Goal: Task Accomplishment & Management: Manage account settings

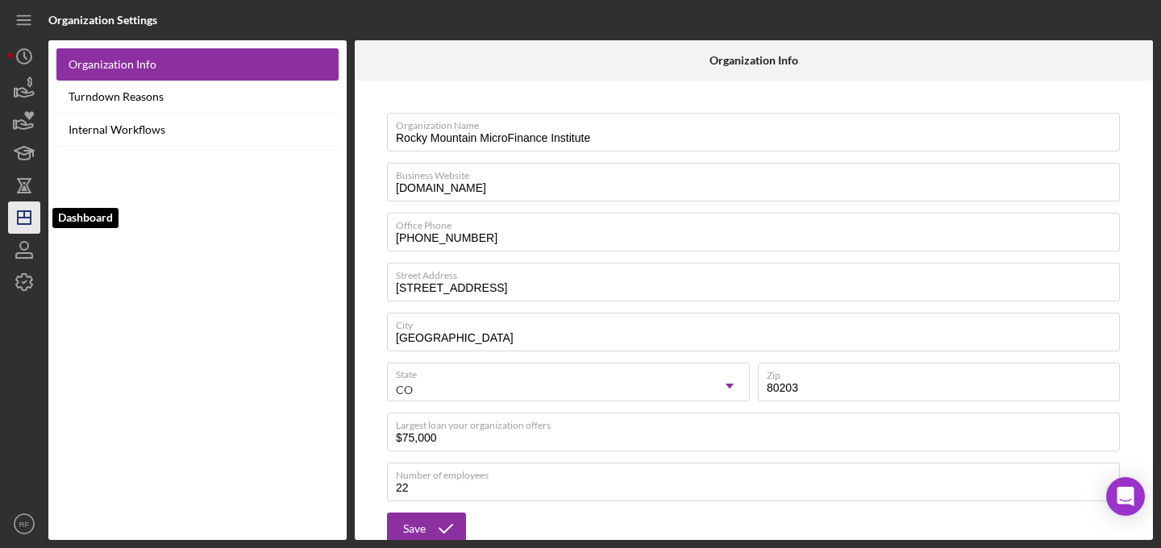
click at [31, 219] on icon "Icon/Dashboard" at bounding box center [24, 218] width 40 height 40
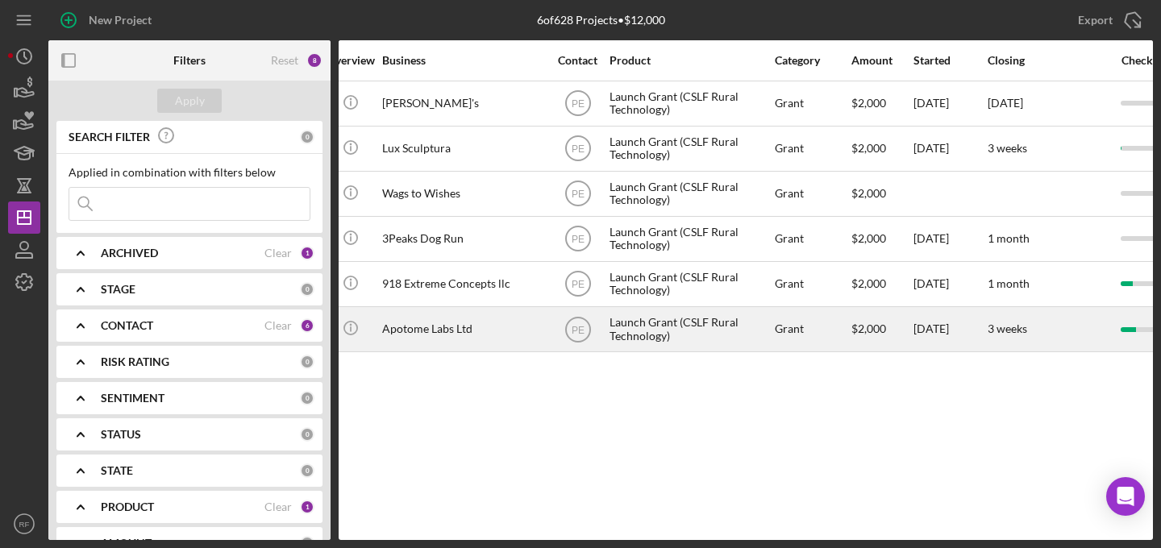
scroll to position [0, 1114]
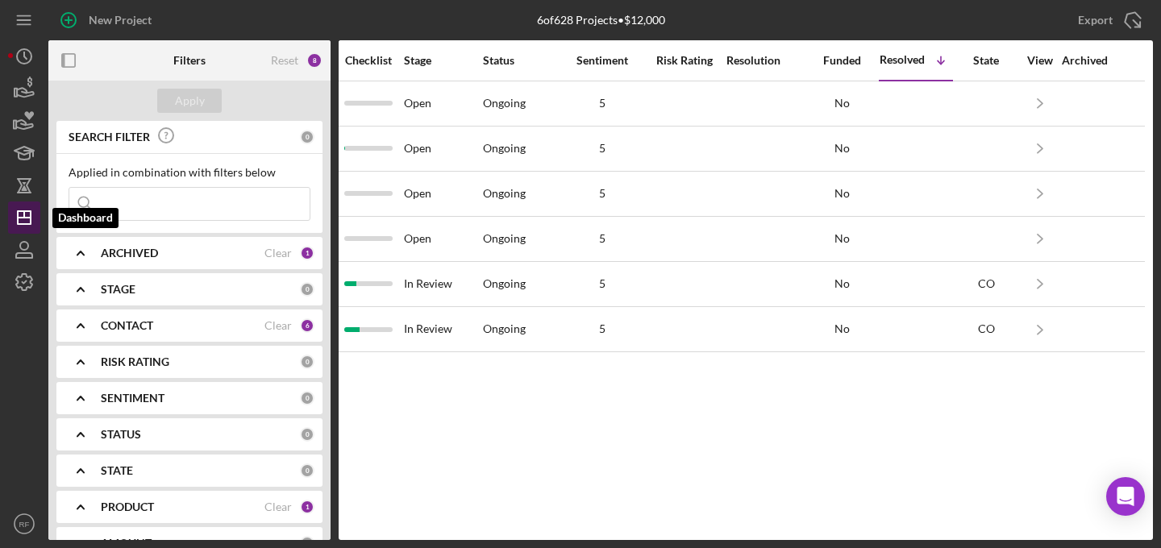
click at [30, 213] on polygon "button" at bounding box center [24, 217] width 13 height 13
click at [161, 257] on div "ARCHIVED" at bounding box center [183, 253] width 164 height 13
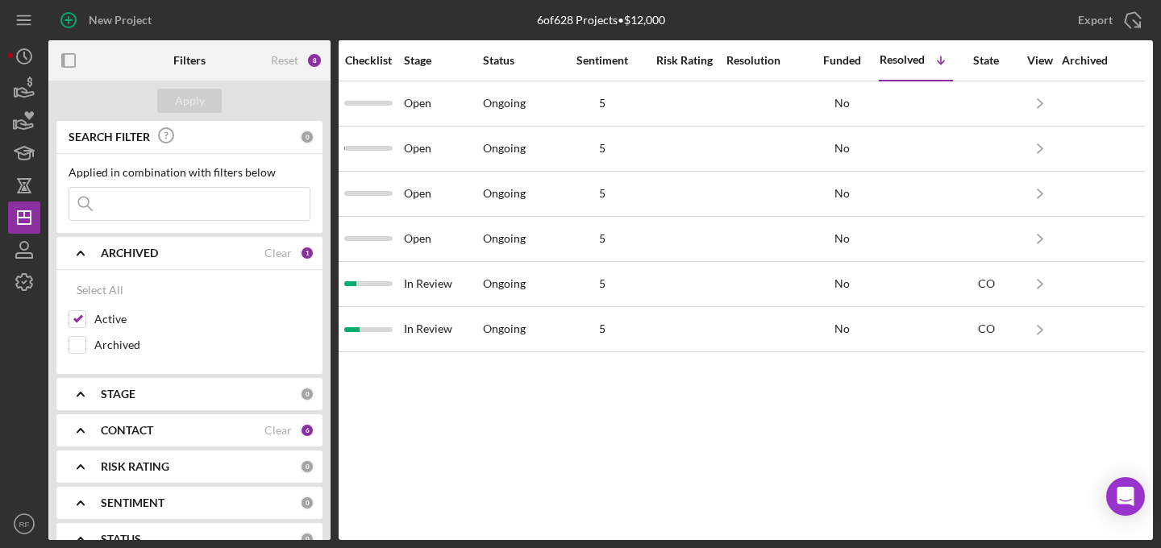
click at [161, 257] on div "ARCHIVED" at bounding box center [183, 253] width 164 height 13
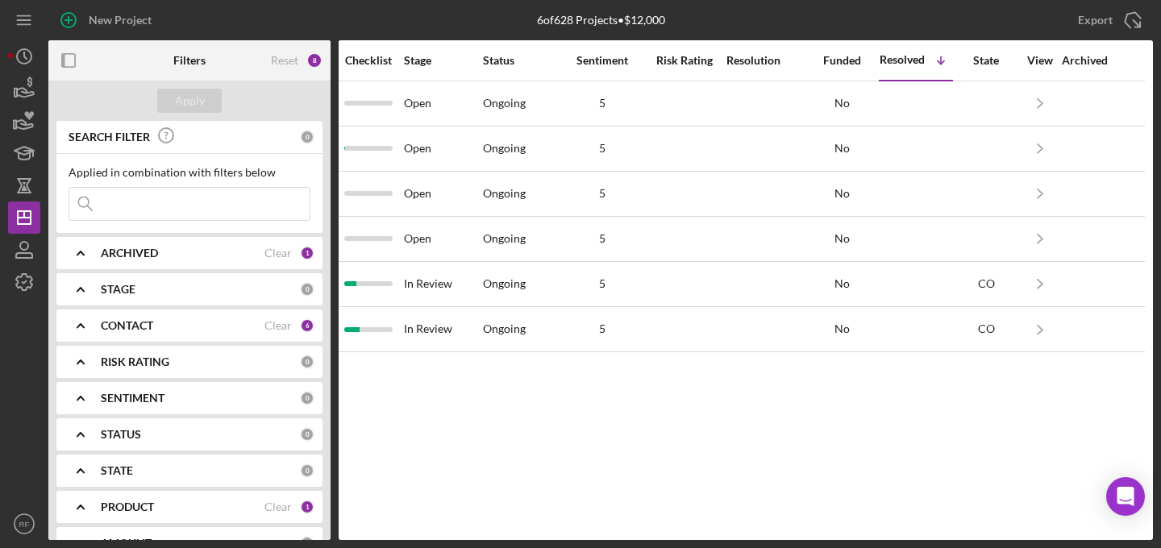
click at [179, 512] on div "PRODUCT" at bounding box center [183, 507] width 164 height 13
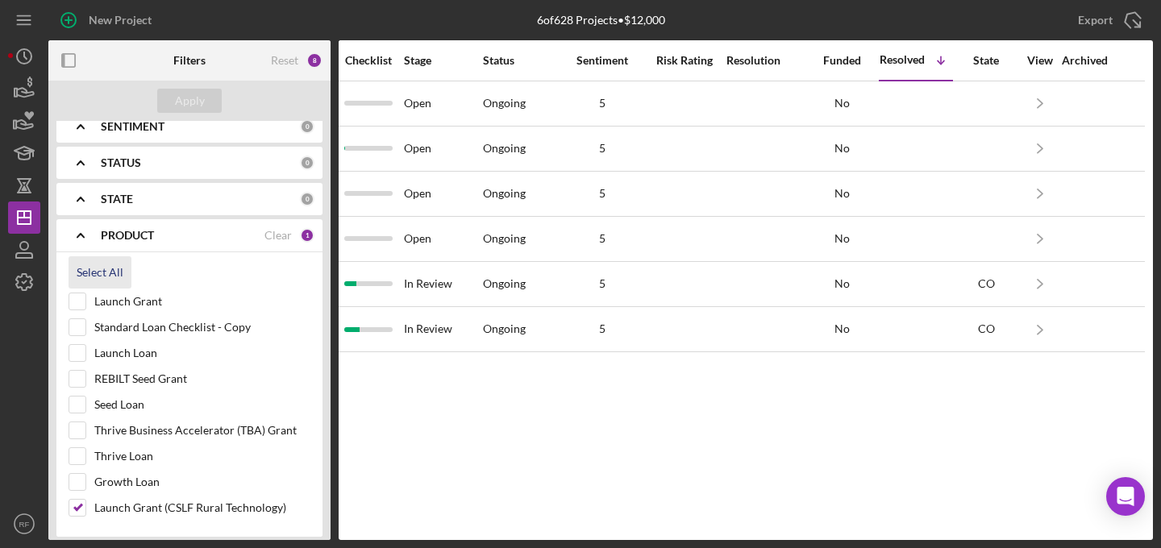
click at [95, 272] on div "Select All" at bounding box center [100, 272] width 47 height 32
checkbox input "true"
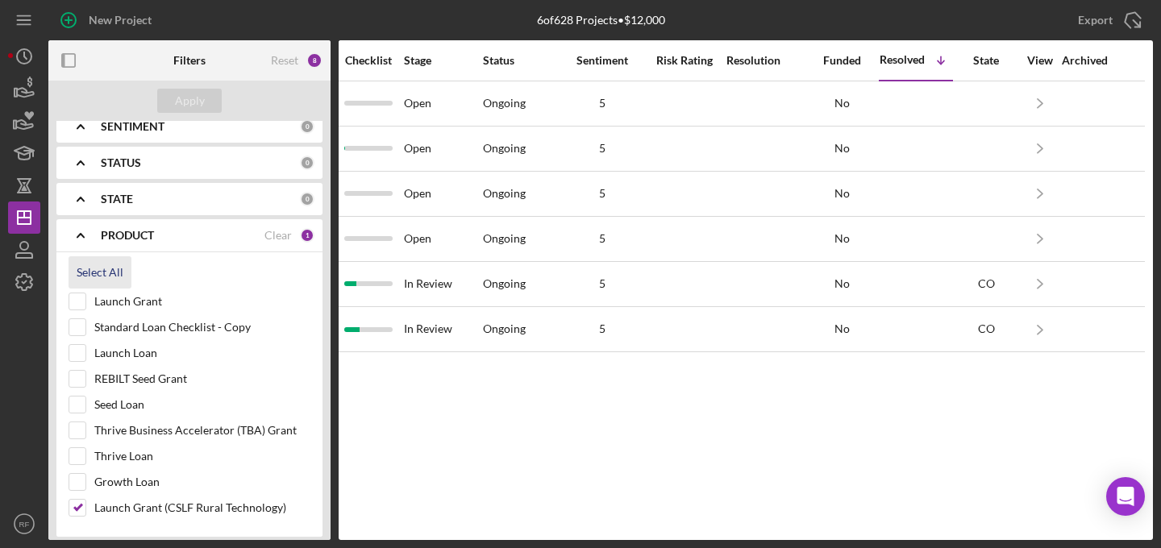
checkbox input "true"
click at [190, 103] on div "Apply" at bounding box center [190, 101] width 30 height 24
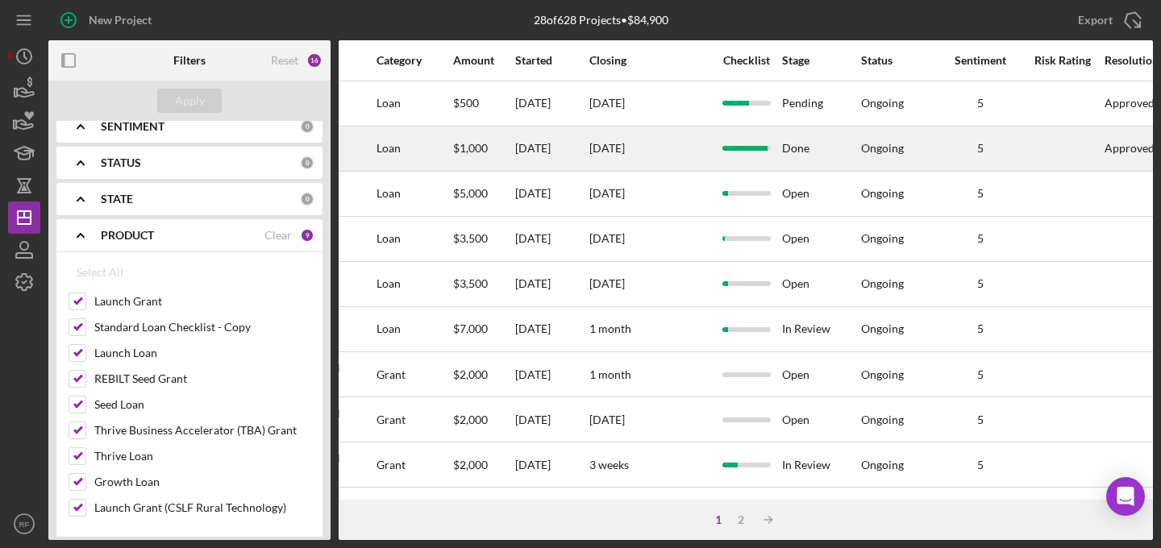
scroll to position [0, 557]
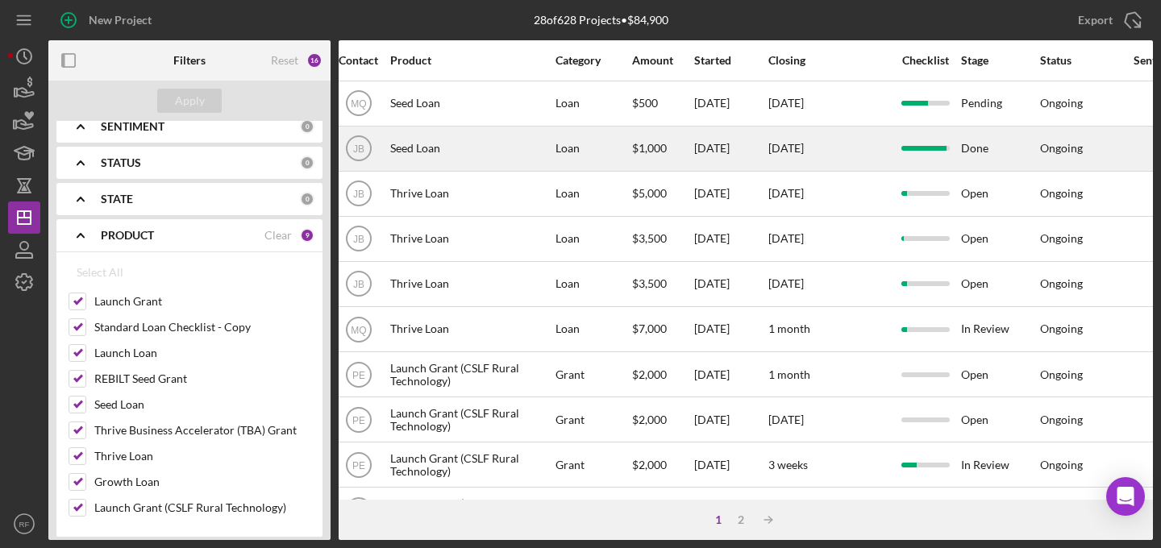
click at [869, 151] on div "[DATE]" at bounding box center [829, 148] width 121 height 43
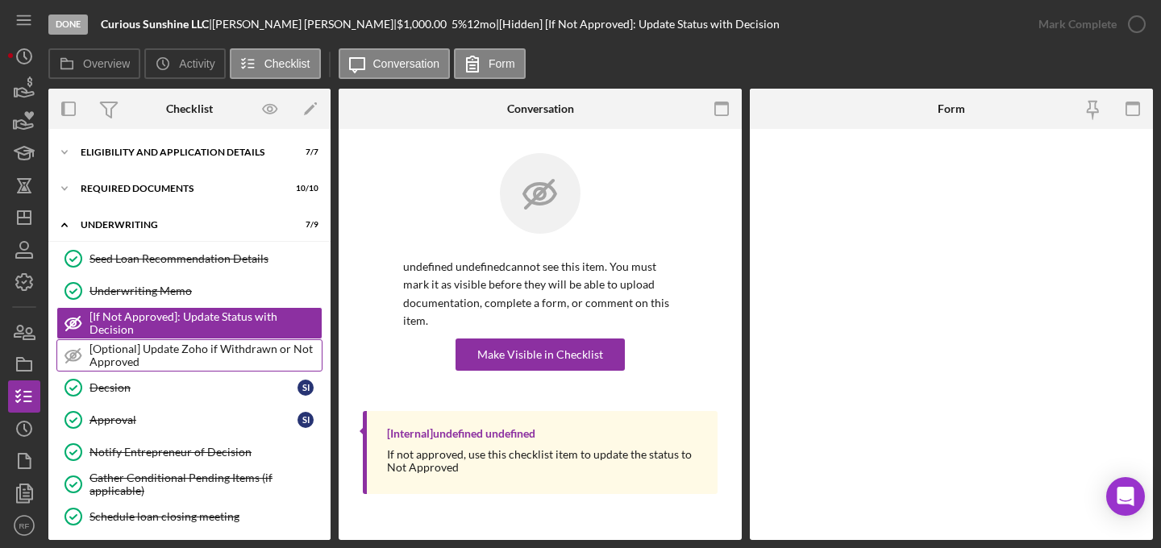
scroll to position [118, 0]
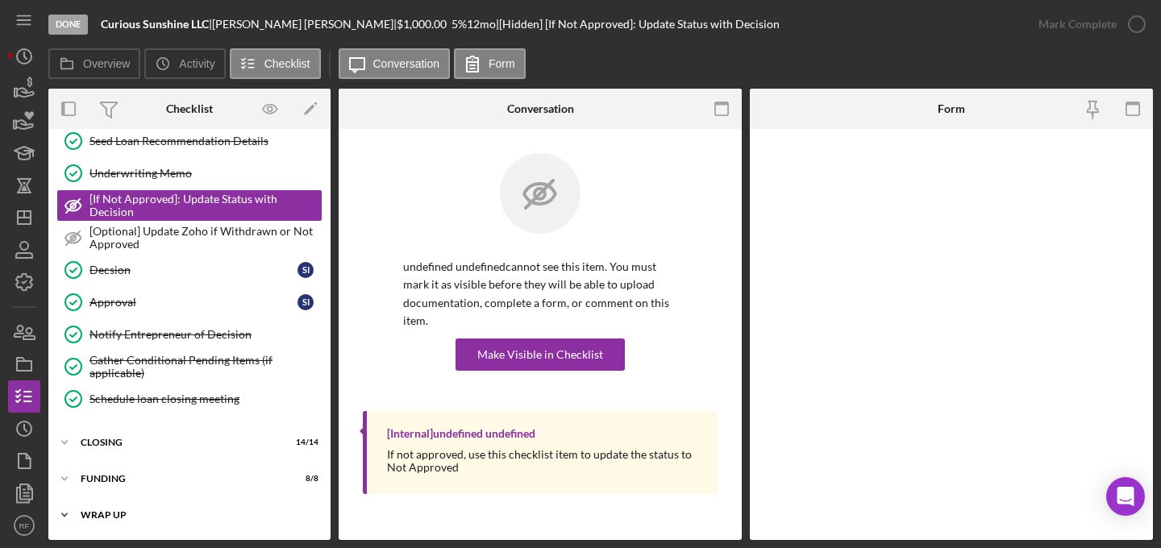
click at [214, 524] on div "Icon/Expander WRAP UP 5 / 6" at bounding box center [189, 515] width 282 height 32
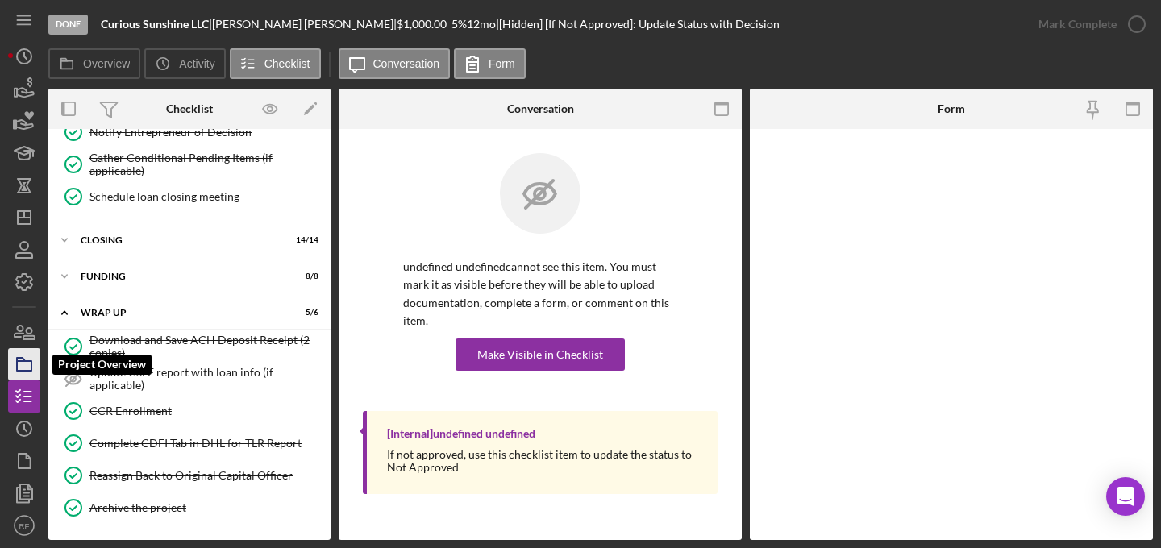
click at [29, 356] on icon "button" at bounding box center [24, 364] width 40 height 40
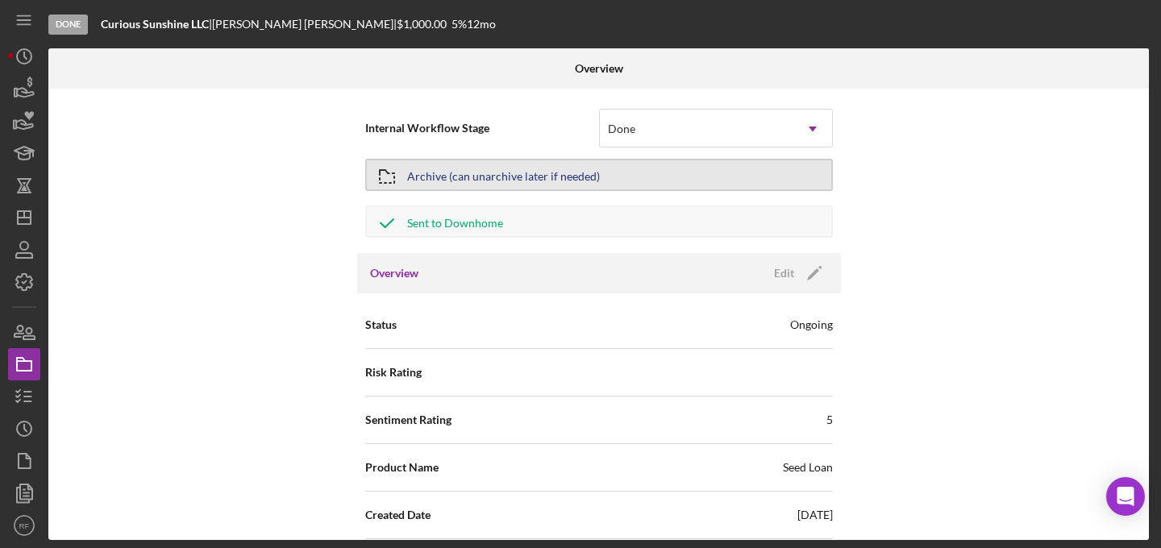
click at [452, 178] on div "Archive (can unarchive later if needed)" at bounding box center [503, 175] width 193 height 29
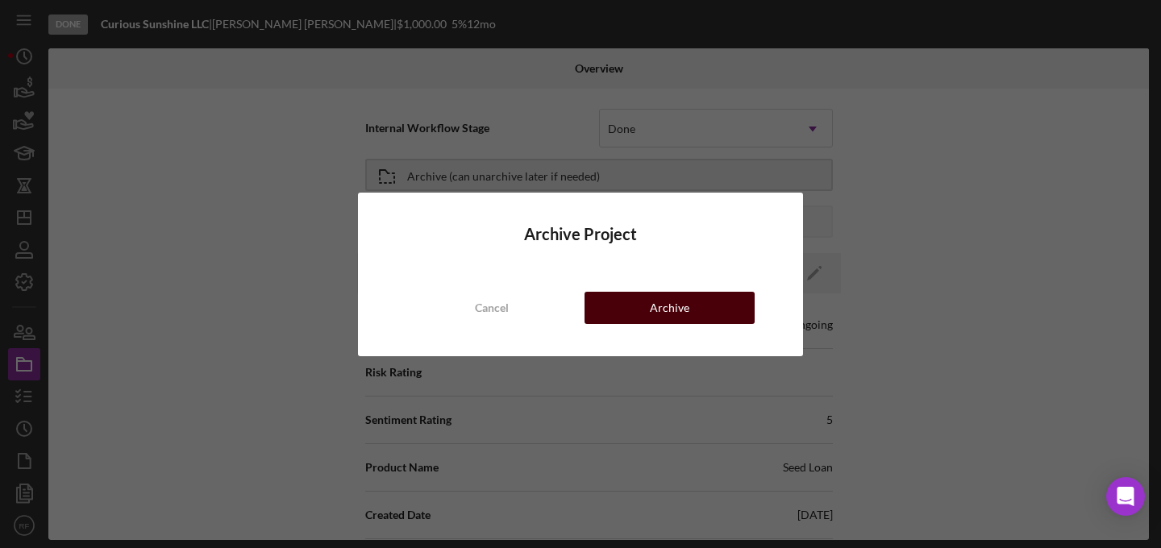
click at [694, 302] on button "Archive" at bounding box center [670, 308] width 170 height 32
